Goal: Task Accomplishment & Management: Use online tool/utility

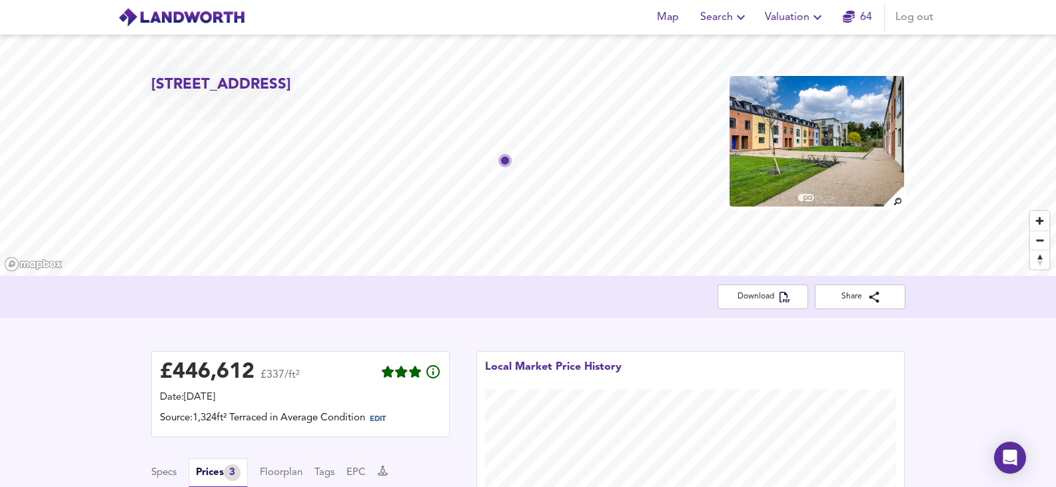
click at [763, 15] on button "Valuation" at bounding box center [794, 17] width 71 height 27
click at [786, 60] on ul "New Valuation Report Valuation Report History" at bounding box center [794, 60] width 159 height 59
click at [795, 47] on li "New Valuation Report" at bounding box center [794, 48] width 159 height 24
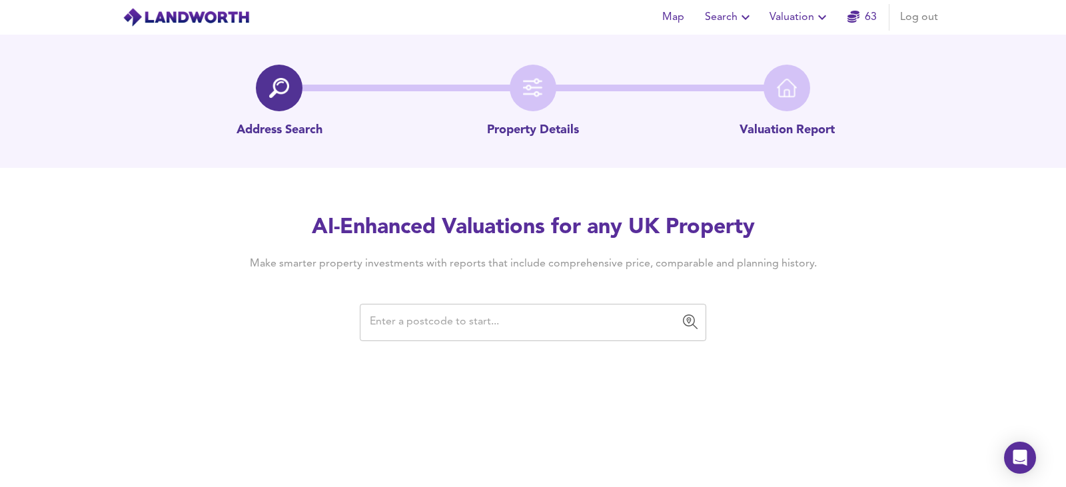
click at [480, 330] on input "text" at bounding box center [523, 322] width 314 height 25
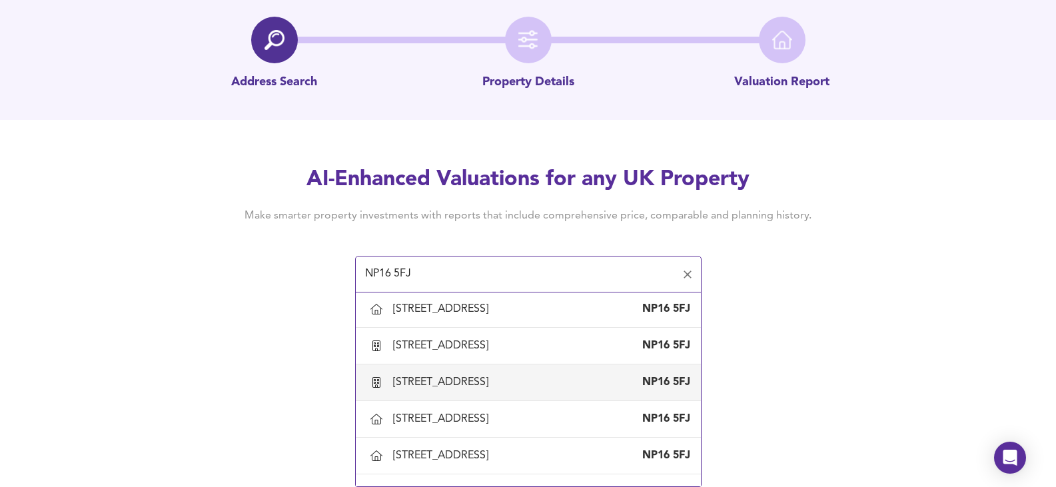
scroll to position [1781, 0]
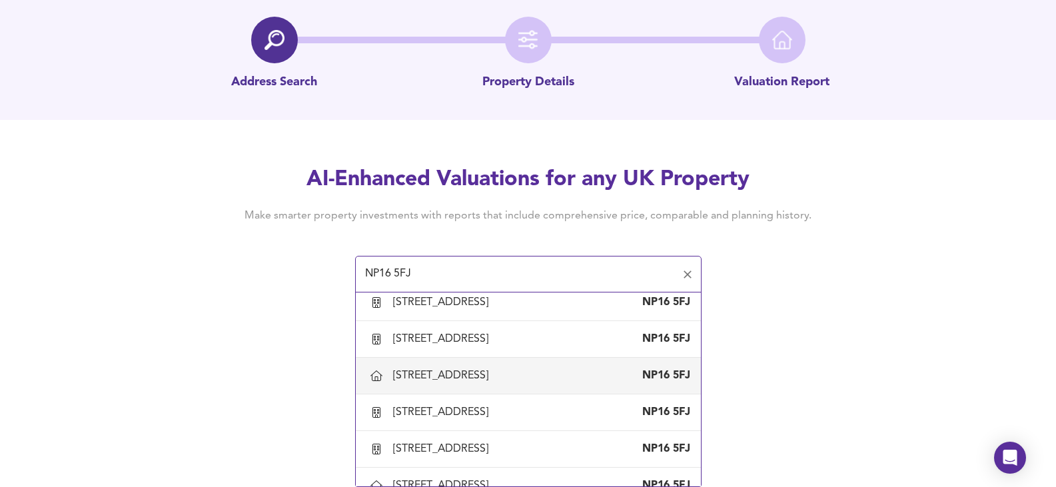
click at [466, 370] on div "[STREET_ADDRESS]" at bounding box center [528, 376] width 324 height 28
type input "[STREET_ADDRESS]"
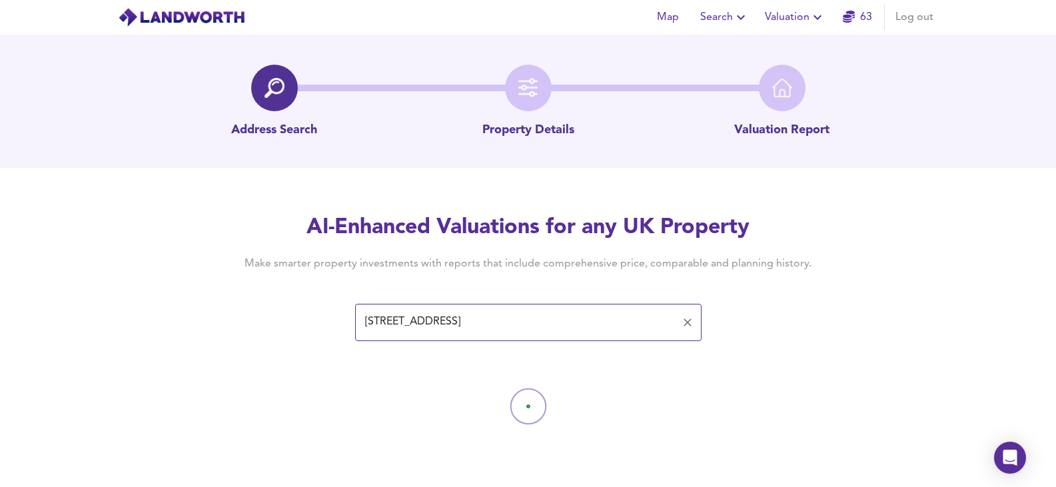
scroll to position [0, 0]
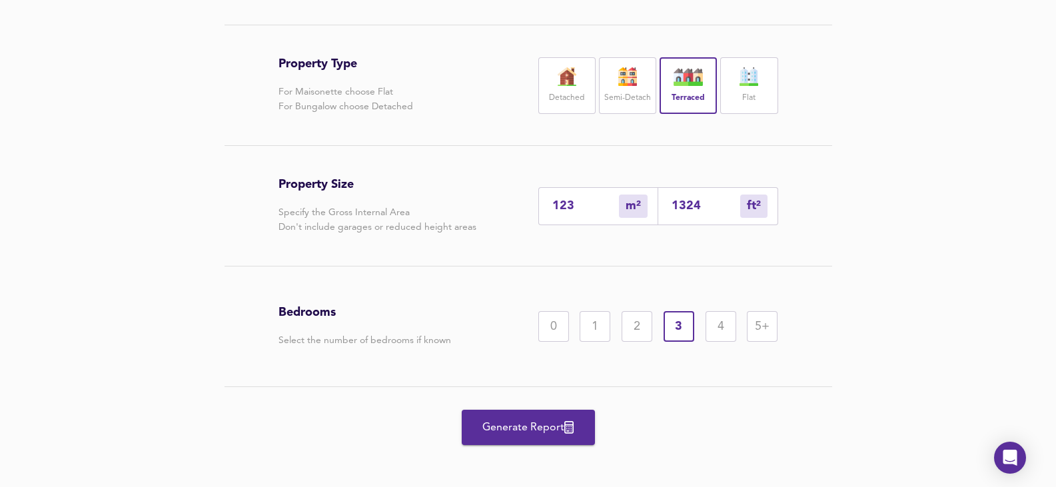
scroll to position [276, 0]
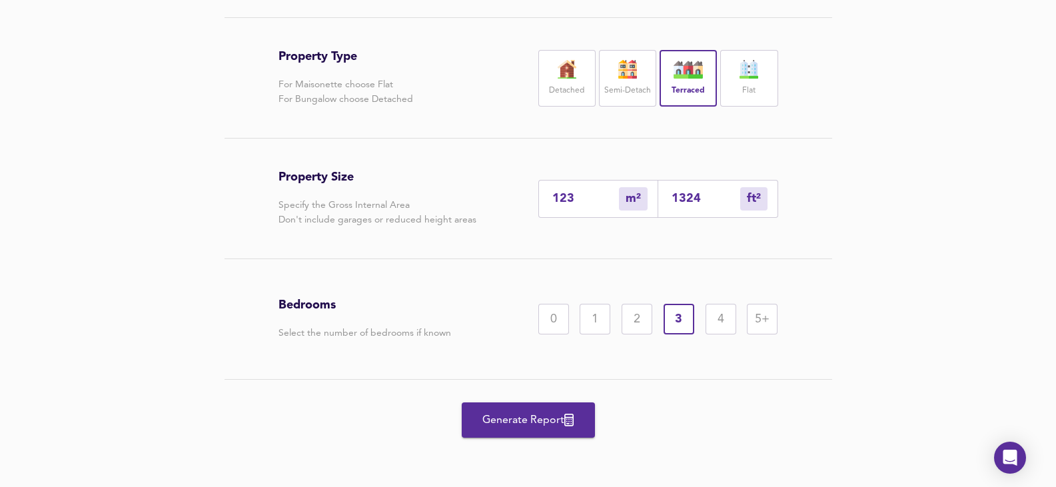
click at [572, 419] on icon "button" at bounding box center [568, 420] width 9 height 13
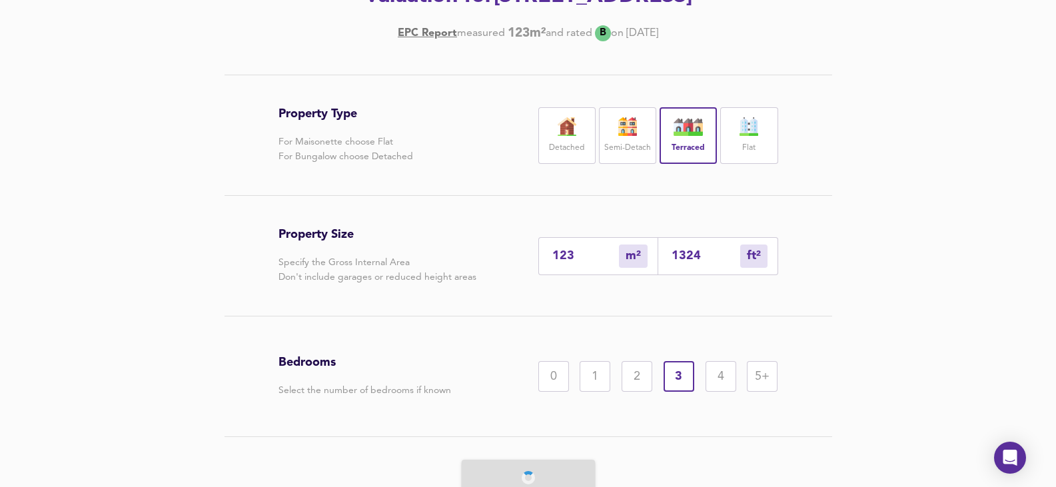
scroll to position [0, 0]
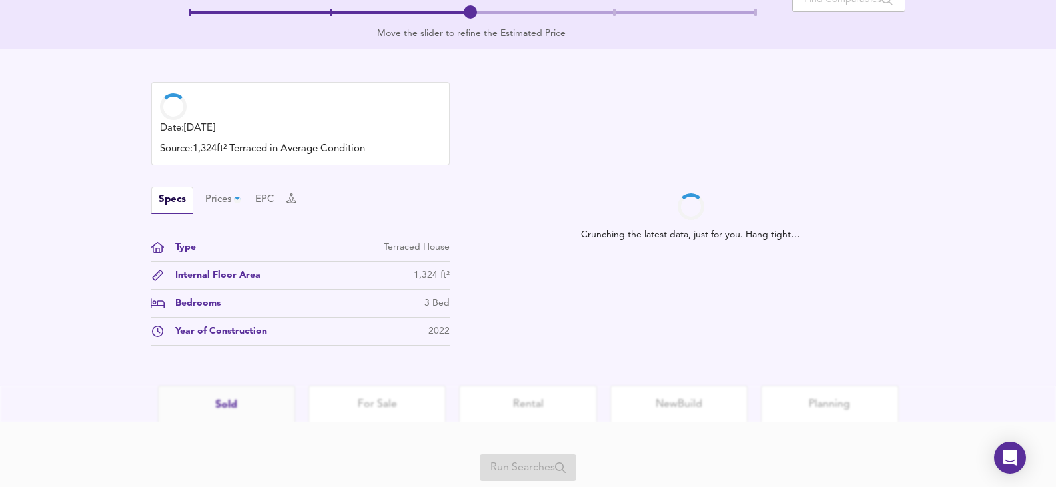
scroll to position [333, 0]
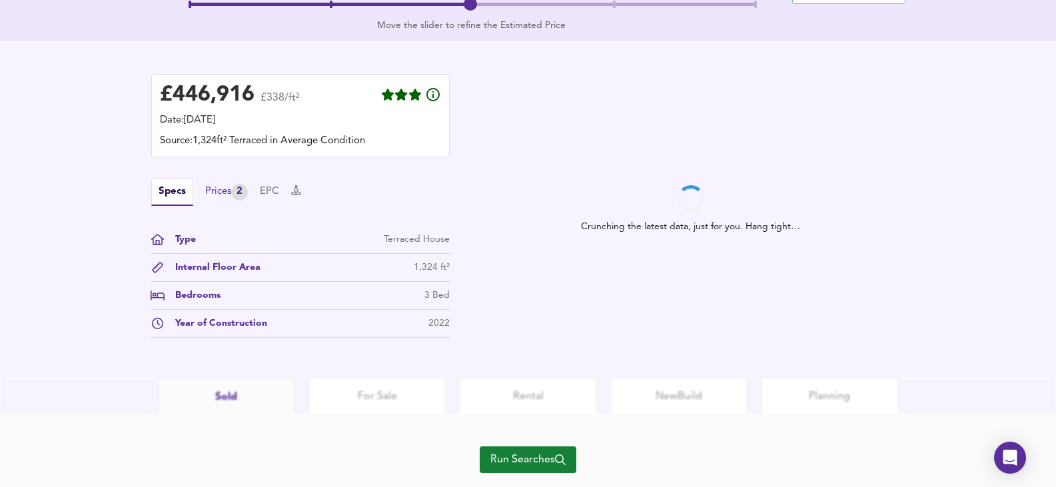
click at [212, 194] on div "Prices 2" at bounding box center [226, 192] width 43 height 17
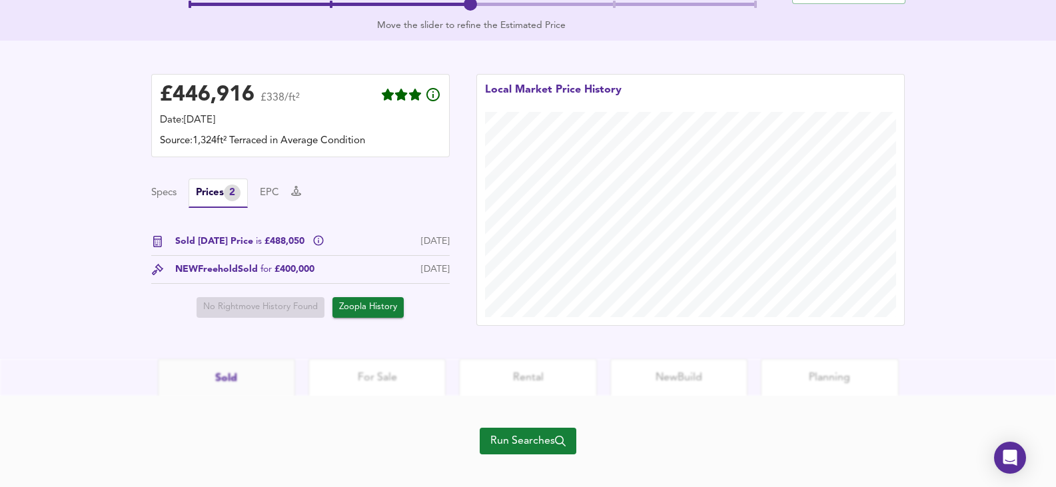
click at [368, 298] on button "Zoopla History" at bounding box center [367, 307] width 71 height 21
